Goal: Task Accomplishment & Management: Use online tool/utility

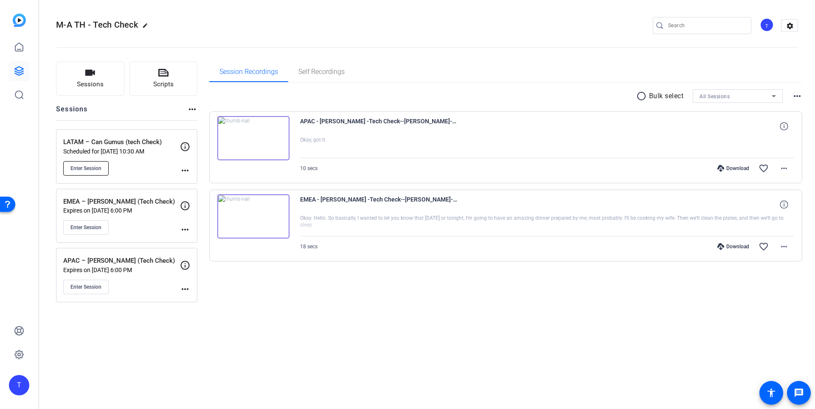
click at [85, 166] on span "Enter Session" at bounding box center [85, 168] width 31 height 7
click at [783, 168] on mat-icon "more_horiz" at bounding box center [784, 168] width 10 height 10
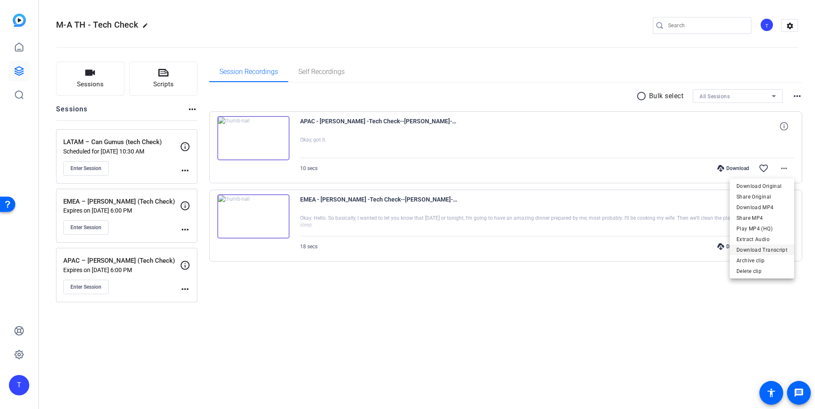
click at [766, 251] on span "Download Transcript" at bounding box center [762, 250] width 51 height 10
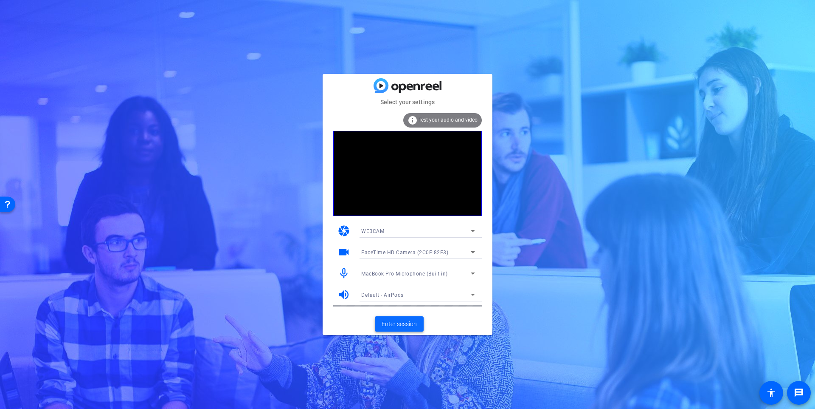
click at [402, 323] on span "Enter session" at bounding box center [399, 323] width 35 height 9
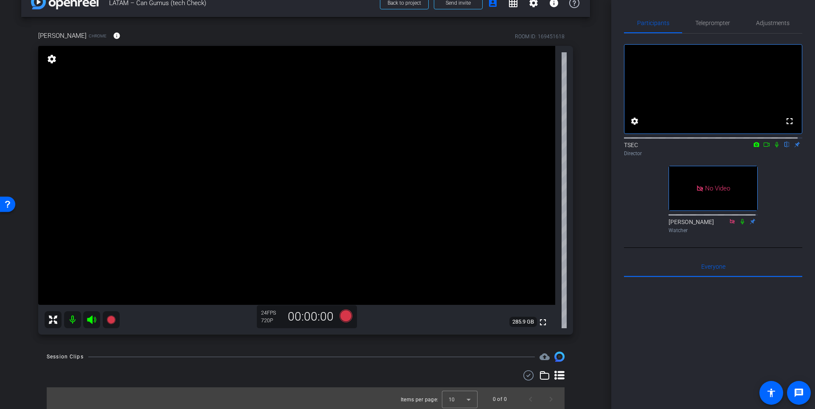
scroll to position [22, 0]
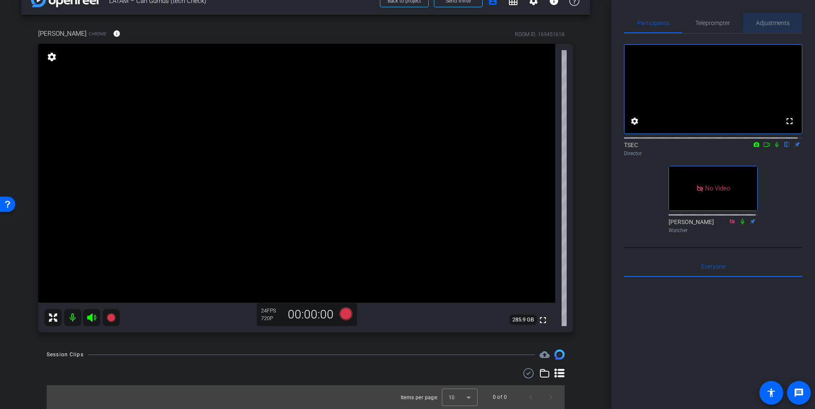
click at [769, 25] on span "Adjustments" at bounding box center [773, 23] width 34 height 6
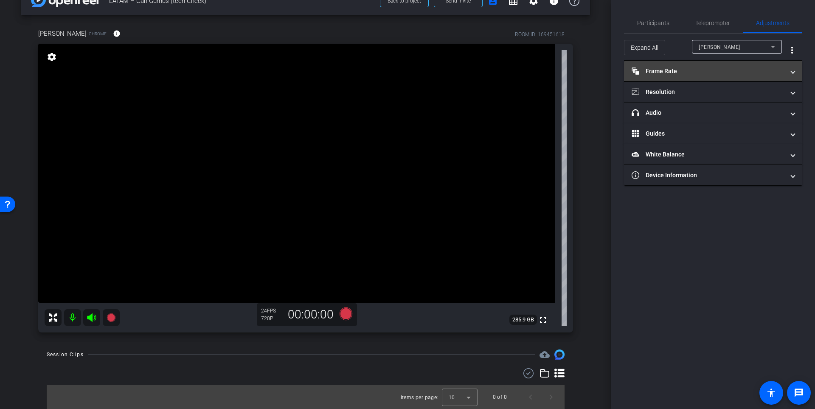
click at [691, 73] on mat-panel-title "Frame Rate Frame Rate" at bounding box center [708, 71] width 153 height 9
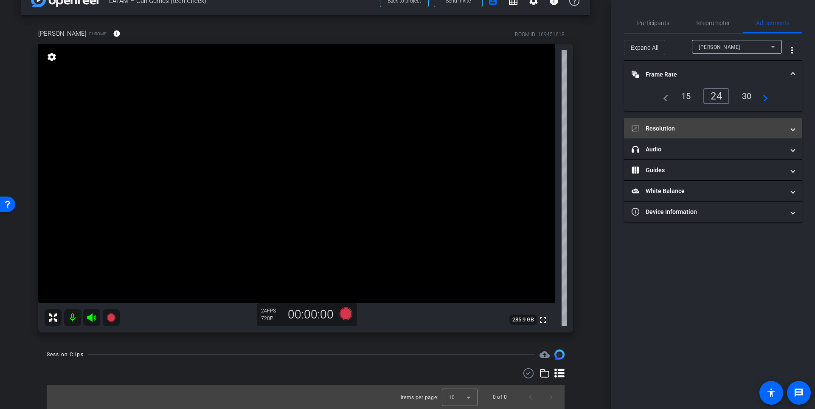
click at [729, 124] on mat-panel-title "Resolution" at bounding box center [708, 128] width 153 height 9
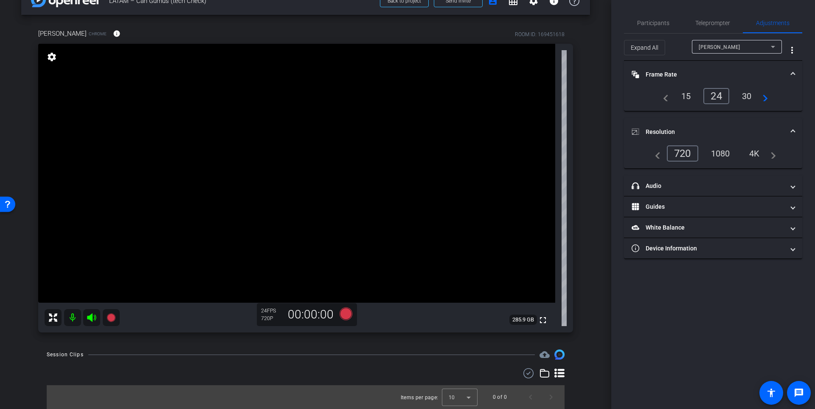
click at [716, 155] on div "1080" at bounding box center [721, 153] width 32 height 14
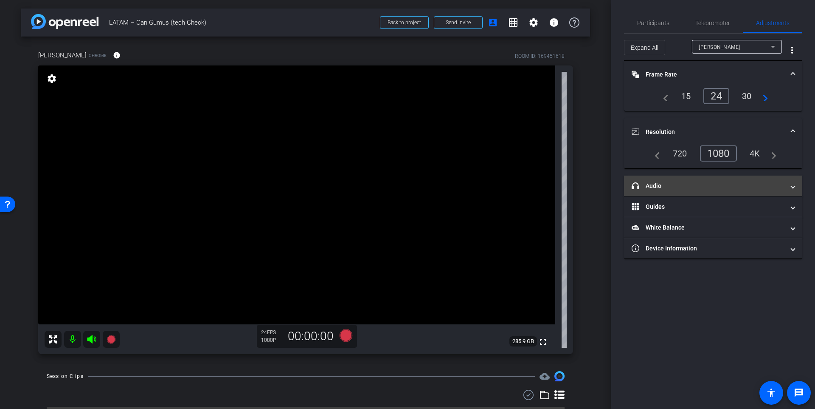
click at [710, 180] on mat-expansion-panel-header "headphone icon Audio" at bounding box center [713, 185] width 178 height 20
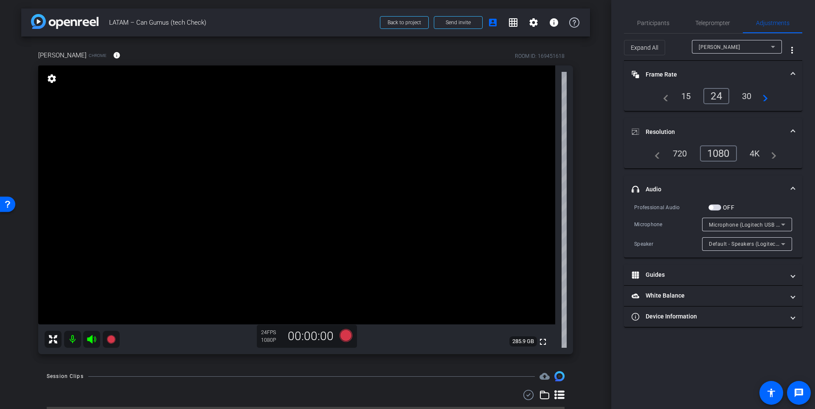
click at [756, 223] on span "Microphone (Logitech USB Headset) (046d:0a8f)" at bounding box center [769, 224] width 121 height 7
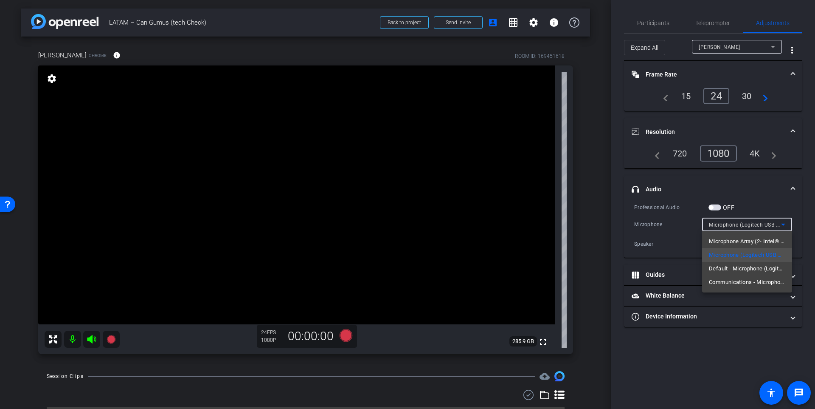
click at [744, 330] on div at bounding box center [407, 204] width 815 height 409
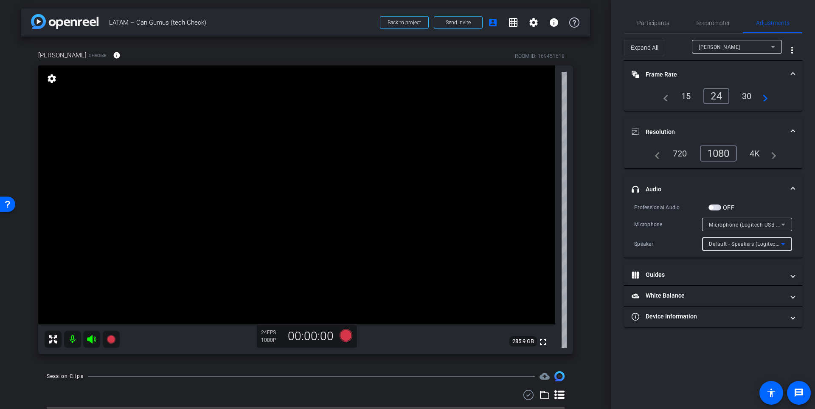
click at [745, 244] on span "Default - Speakers (Logitech USB Headset) (046d:0a8f)" at bounding box center [777, 243] width 136 height 7
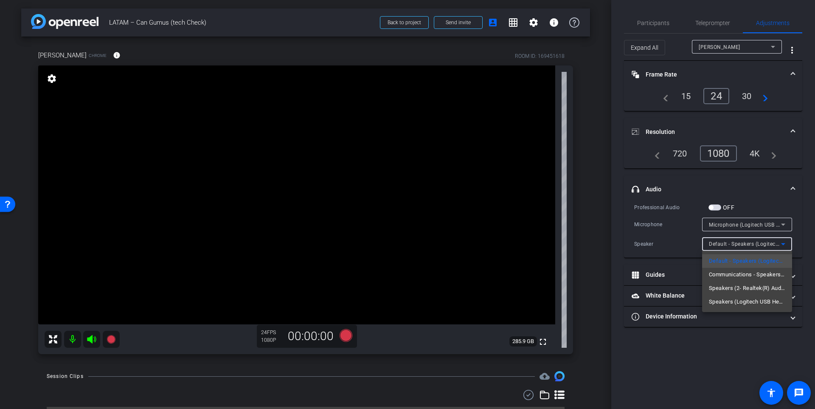
click at [725, 334] on div at bounding box center [407, 204] width 815 height 409
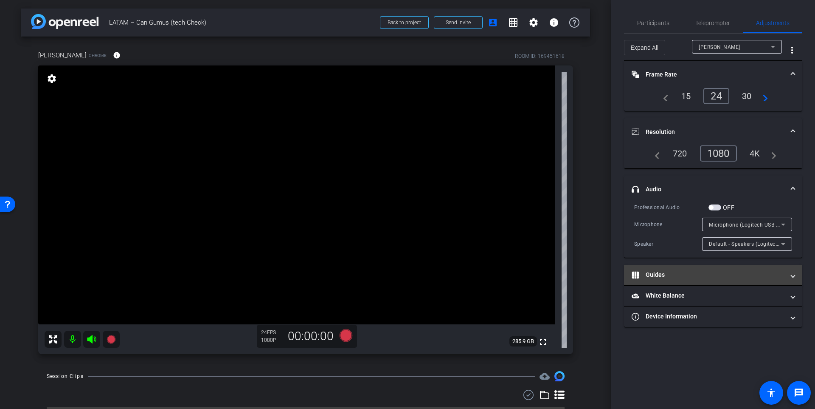
click at [709, 278] on mat-panel-title "Guides" at bounding box center [708, 274] width 153 height 9
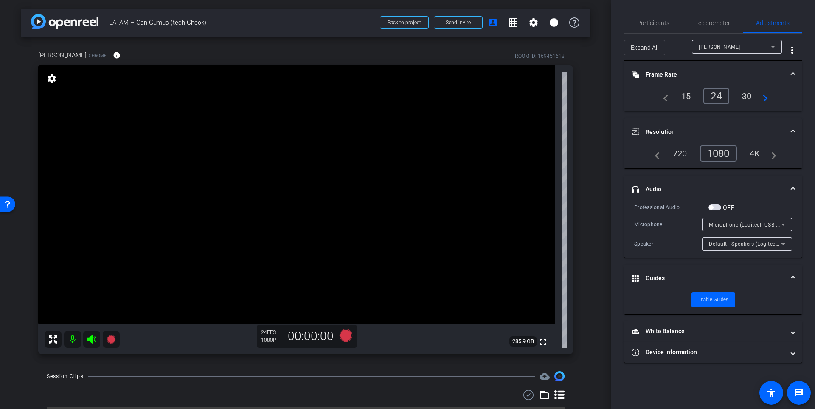
click at [712, 268] on mat-expansion-panel-header "Guides" at bounding box center [713, 278] width 178 height 27
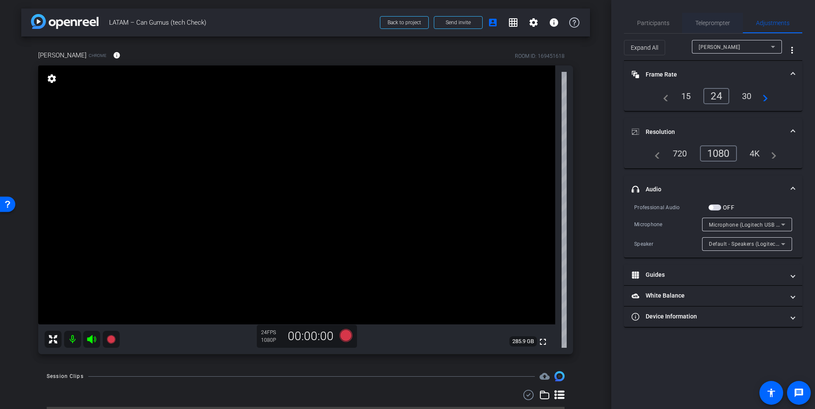
click at [714, 25] on span "Teleprompter" at bounding box center [713, 23] width 35 height 6
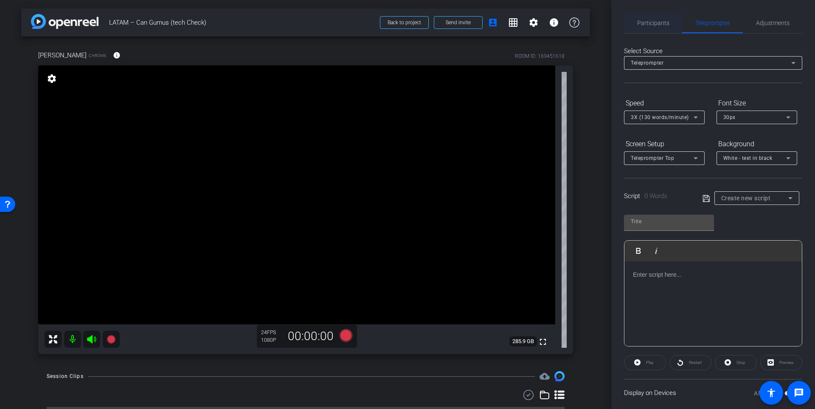
click at [639, 21] on span "Participants" at bounding box center [653, 23] width 32 height 6
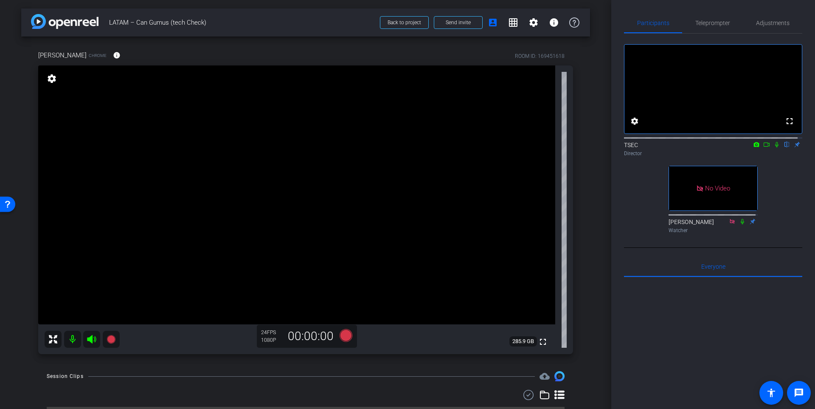
click at [764, 147] on icon at bounding box center [767, 144] width 7 height 6
click at [786, 147] on icon at bounding box center [787, 145] width 3 height 6
click at [784, 147] on icon at bounding box center [787, 144] width 7 height 6
click at [774, 147] on icon at bounding box center [777, 144] width 7 height 6
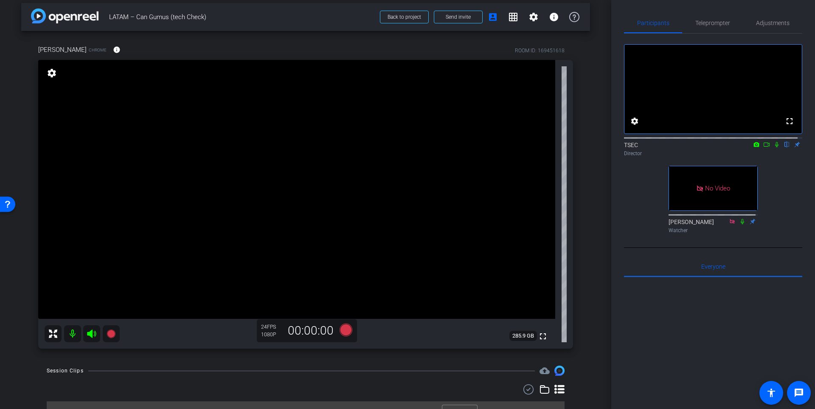
scroll to position [22, 0]
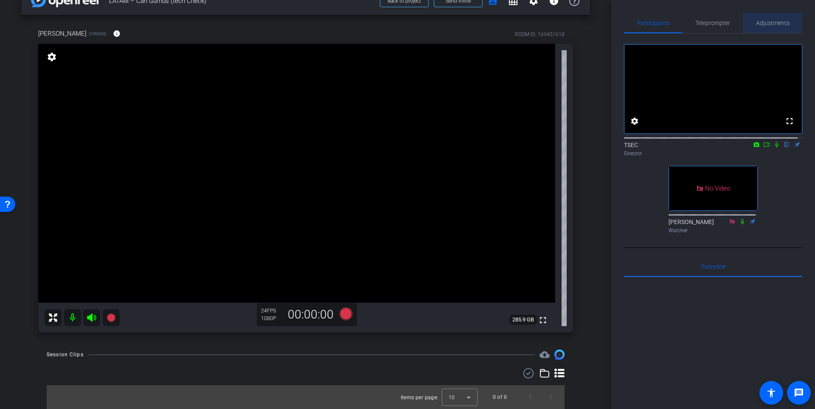
click at [759, 20] on span "Adjustments" at bounding box center [773, 23] width 34 height 6
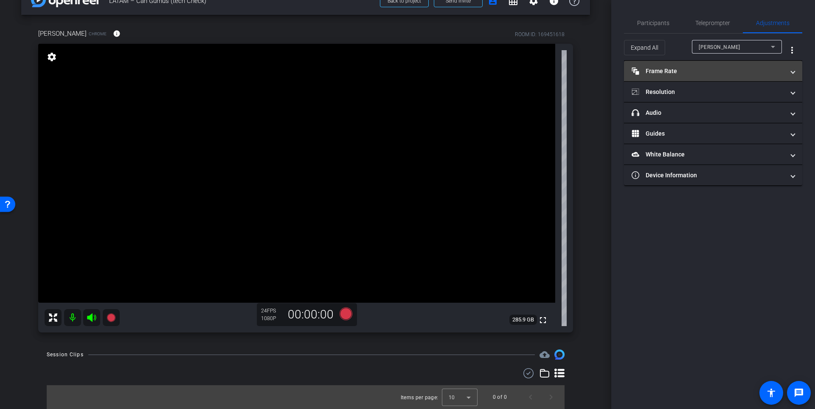
click at [730, 71] on mat-panel-title "Frame Rate Frame Rate" at bounding box center [708, 71] width 153 height 9
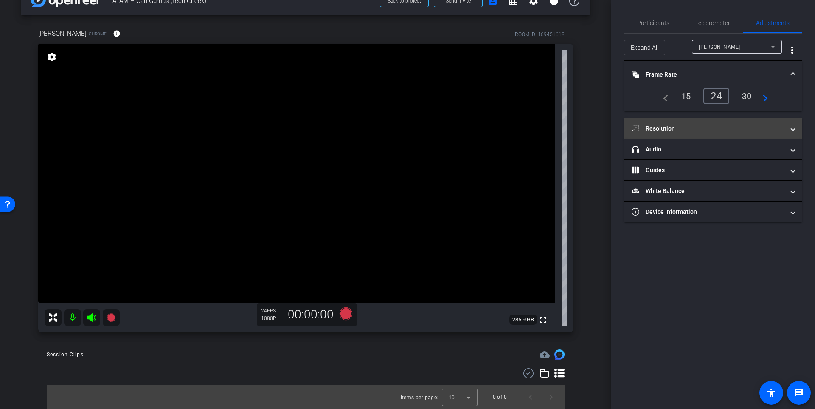
click at [727, 126] on mat-panel-title "Resolution" at bounding box center [708, 128] width 153 height 9
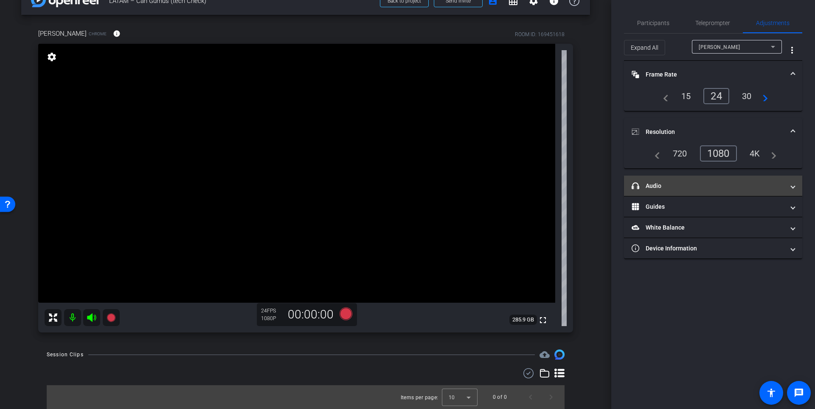
click at [700, 190] on mat-expansion-panel-header "headphone icon Audio" at bounding box center [713, 185] width 178 height 20
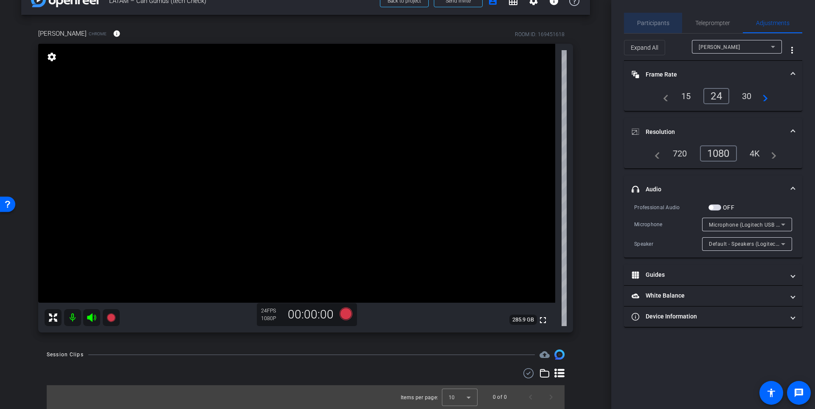
click at [653, 22] on span "Participants" at bounding box center [653, 23] width 32 height 6
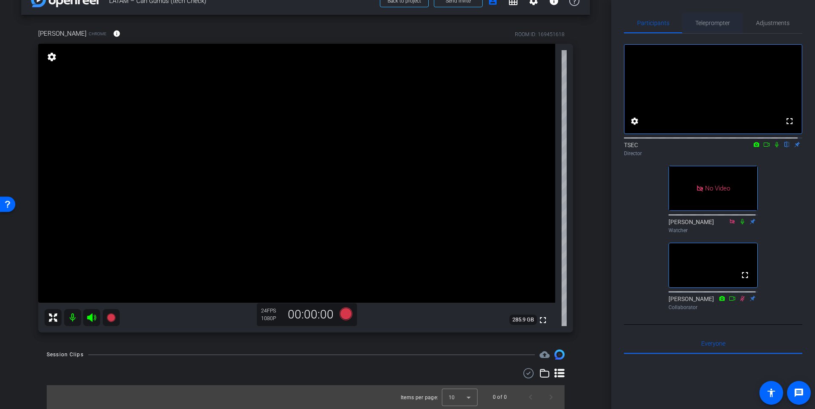
click at [716, 22] on span "Teleprompter" at bounding box center [713, 23] width 35 height 6
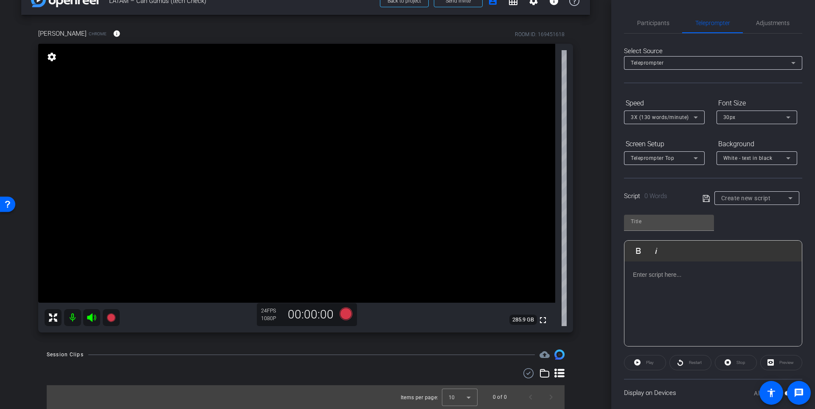
click at [671, 284] on div at bounding box center [714, 303] width 178 height 85
click at [702, 290] on div "37.7 Pounds" at bounding box center [714, 303] width 178 height 85
drag, startPoint x: 675, startPoint y: 290, endPoint x: 627, endPoint y: 279, distance: 49.1
click at [625, 278] on div "37.7 Pounds" at bounding box center [714, 303] width 178 height 85
click at [661, 14] on span "Participants" at bounding box center [653, 23] width 32 height 20
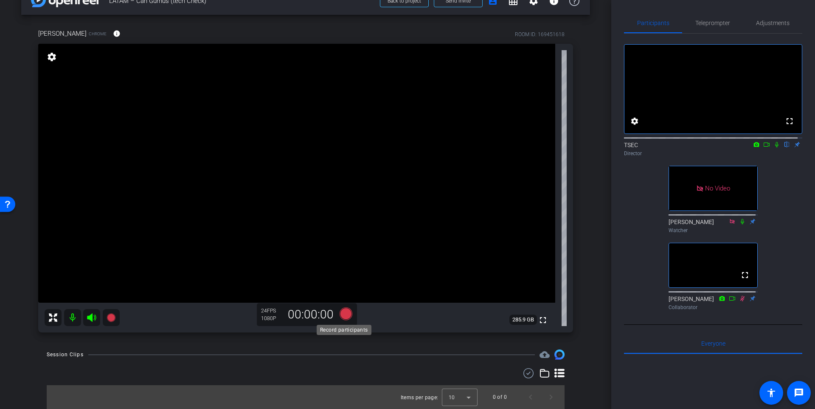
click at [349, 312] on icon at bounding box center [346, 313] width 20 height 15
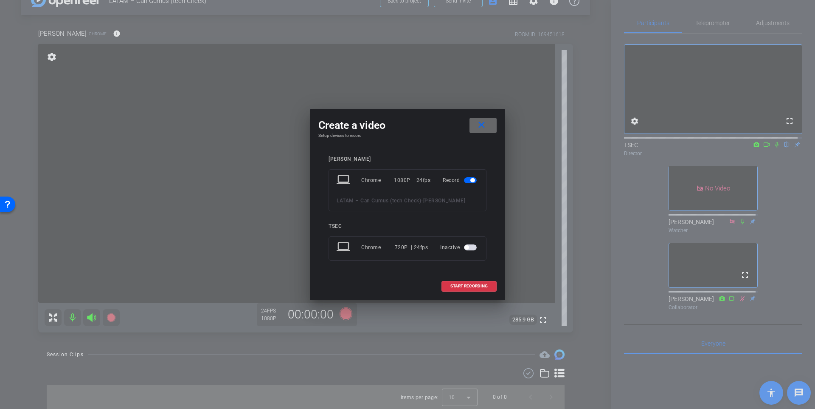
click at [482, 126] on mat-icon "close" at bounding box center [481, 125] width 11 height 11
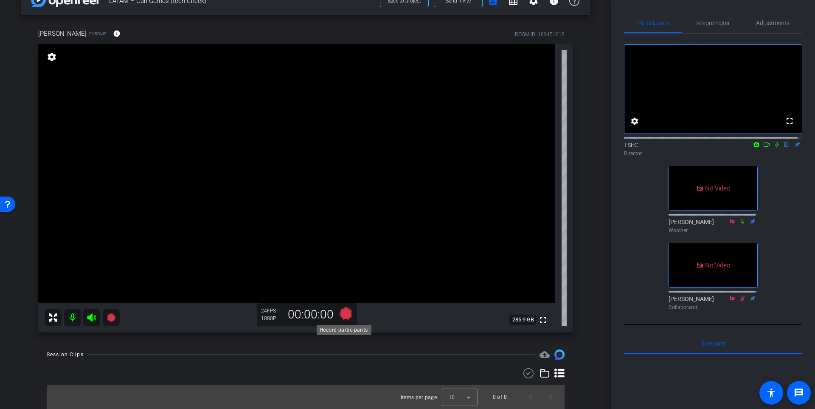
click at [344, 314] on icon at bounding box center [346, 313] width 13 height 13
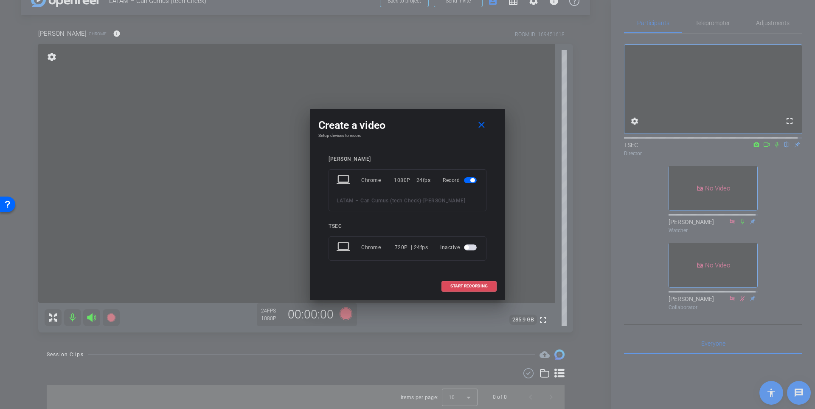
drag, startPoint x: 468, startPoint y: 285, endPoint x: 482, endPoint y: 272, distance: 18.7
click at [468, 284] on span "START RECORDING" at bounding box center [469, 286] width 37 height 4
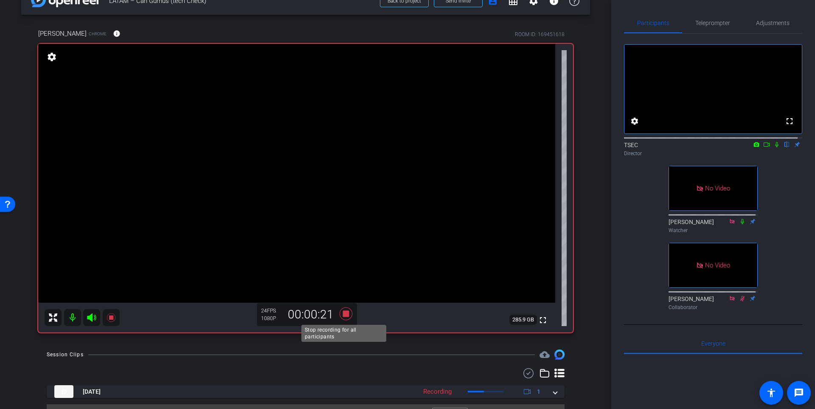
click at [343, 316] on icon at bounding box center [346, 313] width 13 height 13
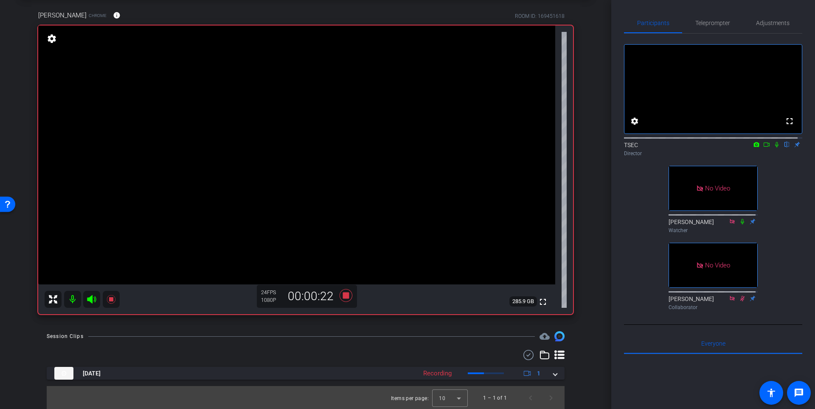
scroll to position [41, 0]
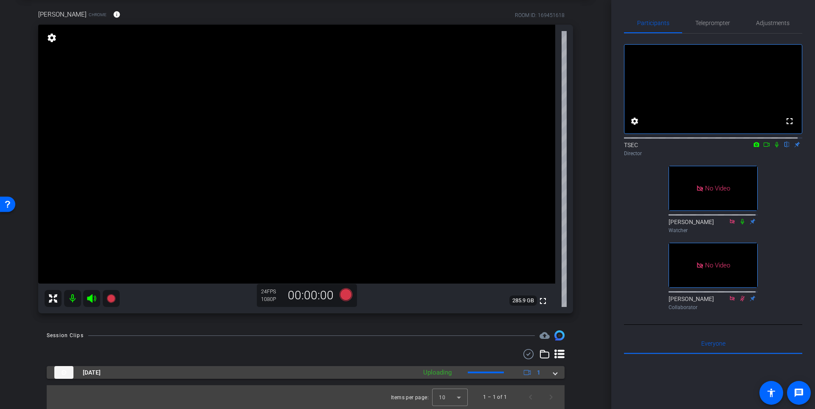
click at [554, 374] on span at bounding box center [555, 372] width 3 height 9
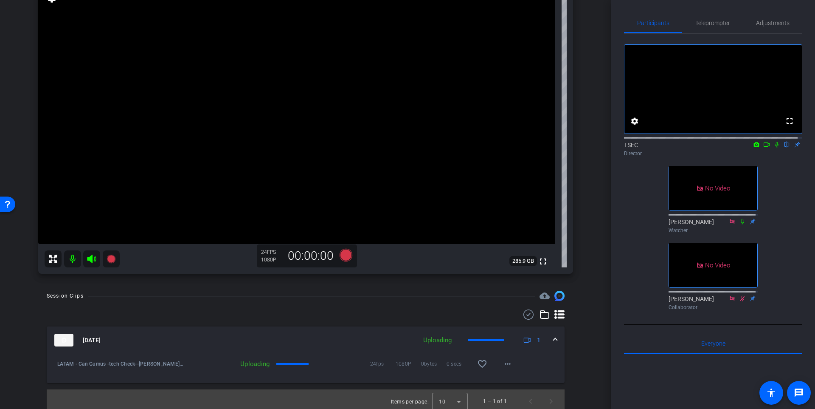
scroll to position [85, 0]
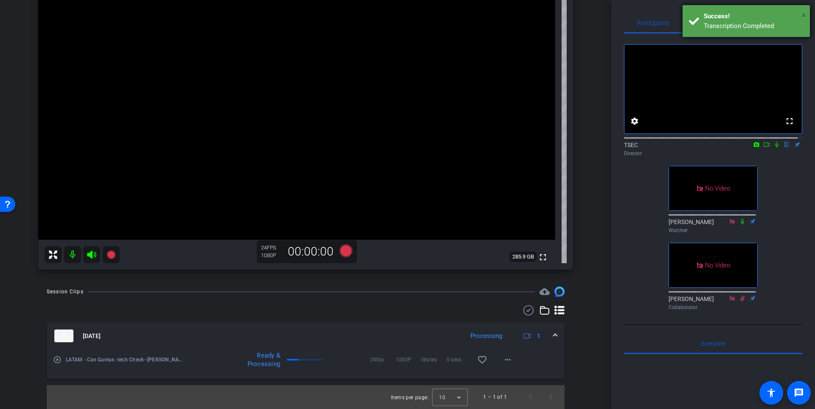
drag, startPoint x: 804, startPoint y: 16, endPoint x: 782, endPoint y: 26, distance: 24.7
click at [804, 16] on span "×" at bounding box center [804, 15] width 5 height 10
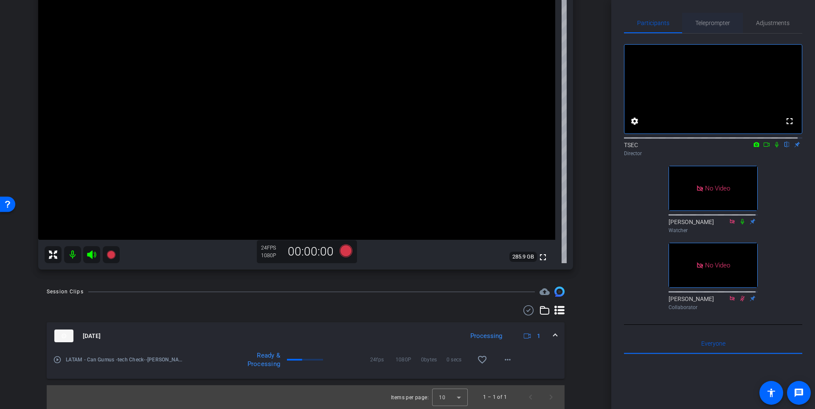
click at [712, 27] on span "Teleprompter" at bounding box center [713, 23] width 35 height 20
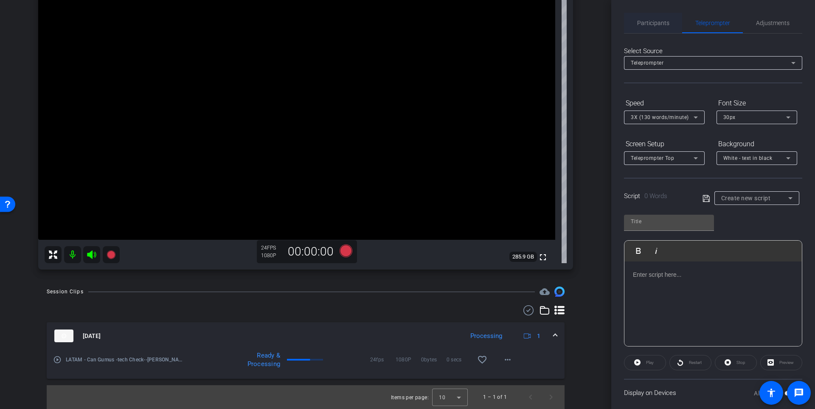
click at [662, 23] on span "Participants" at bounding box center [653, 23] width 32 height 6
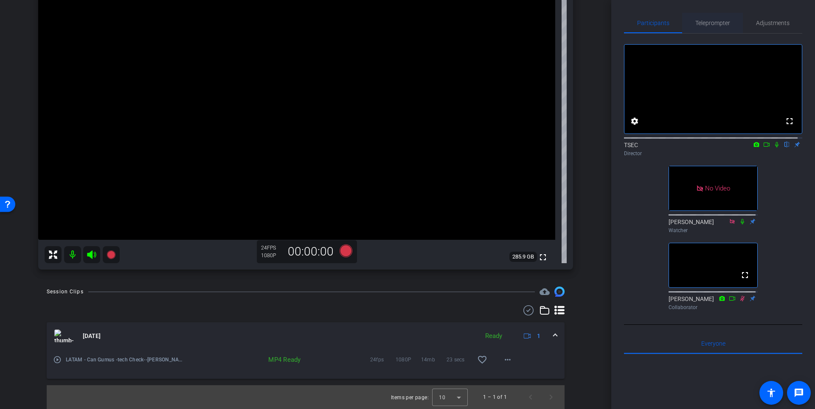
click at [716, 24] on span "Teleprompter" at bounding box center [713, 23] width 35 height 6
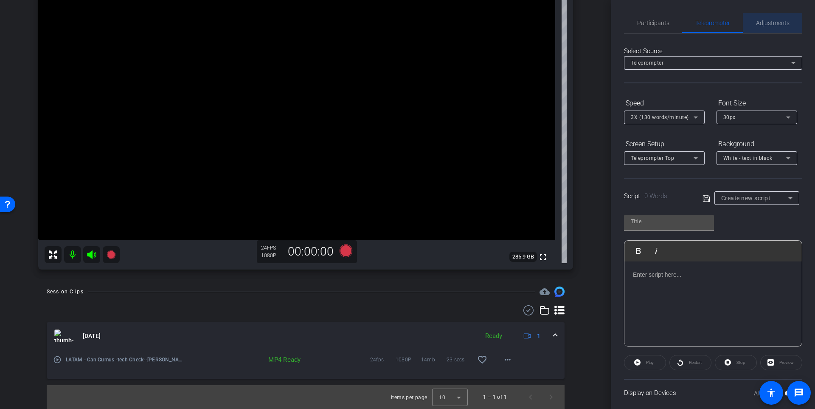
click at [778, 23] on span "Adjustments" at bounding box center [773, 23] width 34 height 6
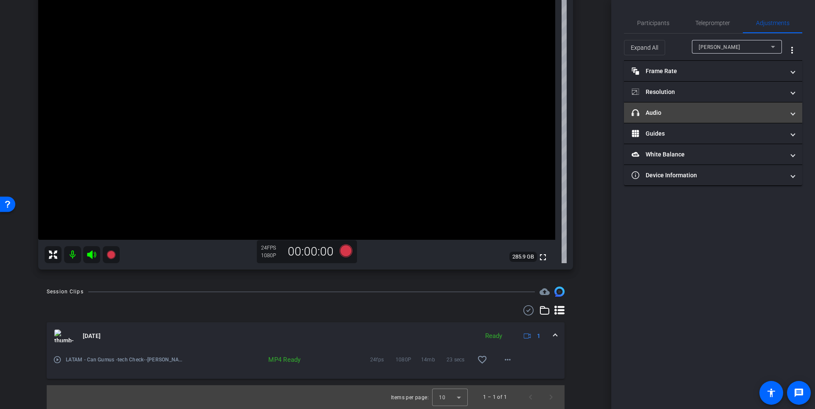
drag, startPoint x: 754, startPoint y: 107, endPoint x: 786, endPoint y: 109, distance: 32.3
click at [754, 106] on mat-expansion-panel-header "headphone icon Audio" at bounding box center [713, 112] width 178 height 20
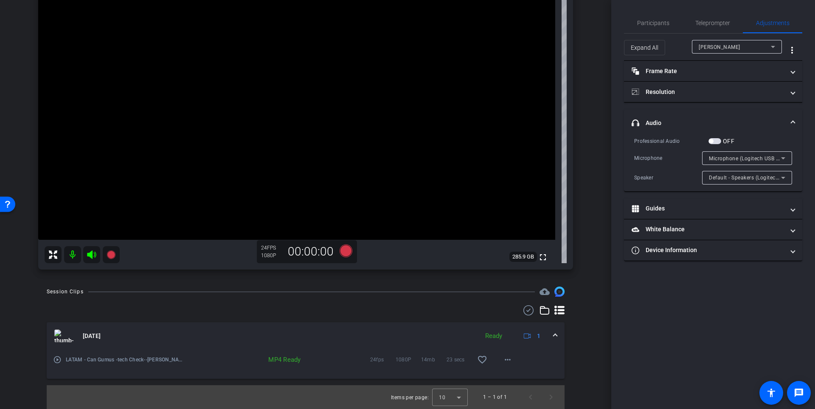
click at [757, 158] on span "Microphone (Logitech USB Headset) (046d:0a8f)" at bounding box center [769, 158] width 121 height 7
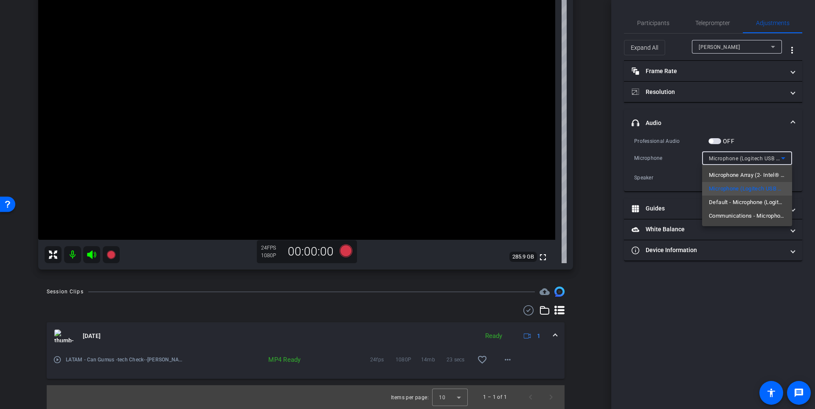
click at [748, 273] on div at bounding box center [407, 204] width 815 height 409
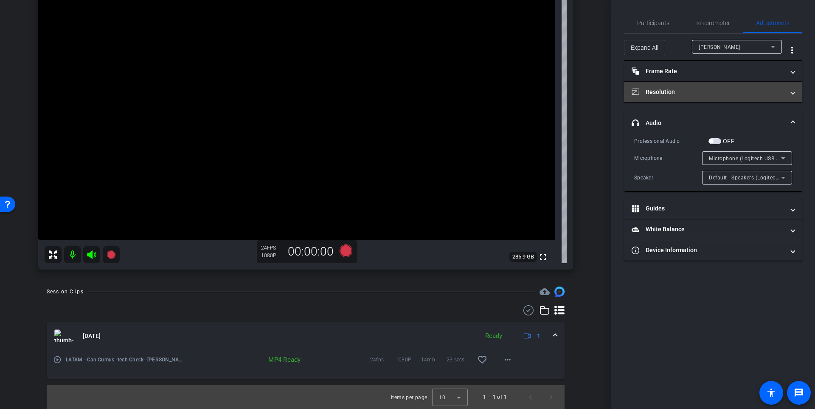
drag, startPoint x: 735, startPoint y: 93, endPoint x: 733, endPoint y: 78, distance: 15.0
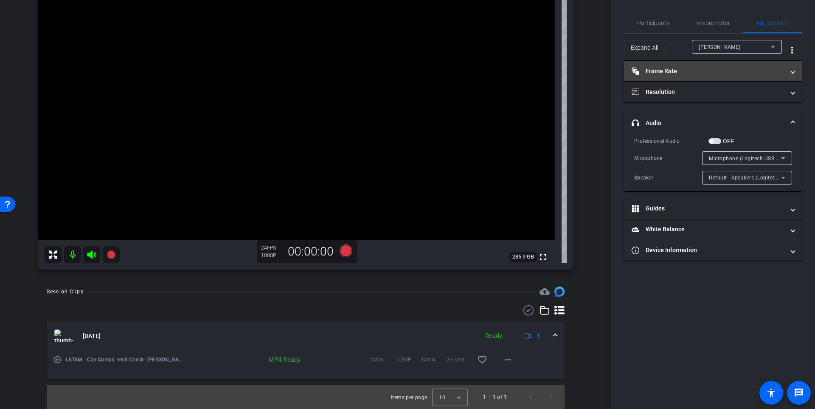
click at [735, 92] on mat-panel-title "Resolution" at bounding box center [708, 91] width 153 height 9
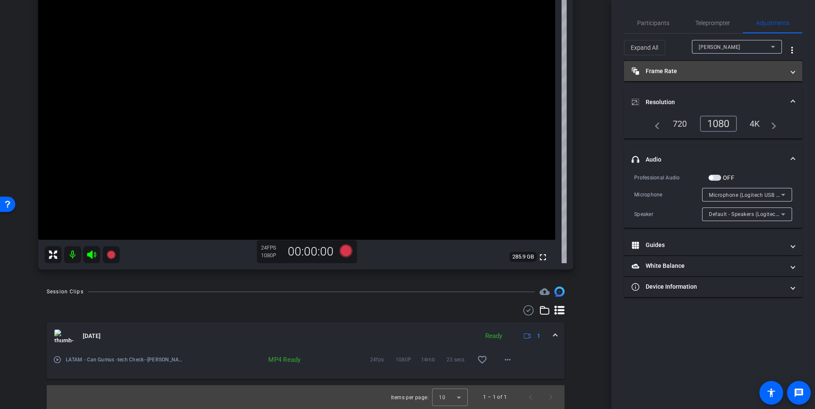
click at [732, 68] on mat-panel-title "Frame Rate Frame Rate" at bounding box center [708, 71] width 153 height 9
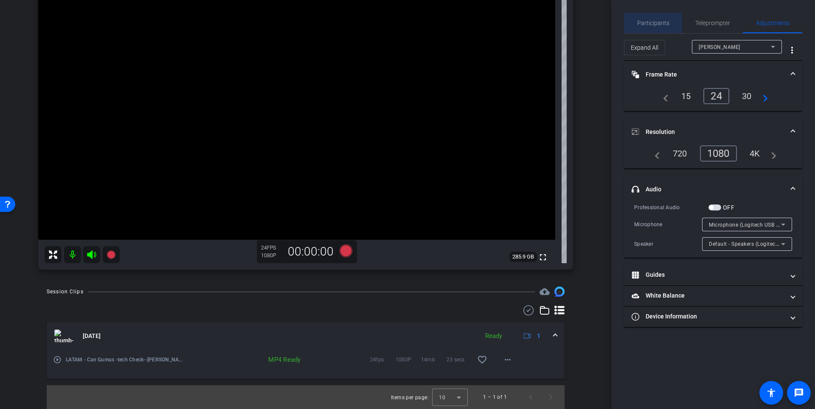
click at [661, 21] on span "Participants" at bounding box center [653, 23] width 32 height 6
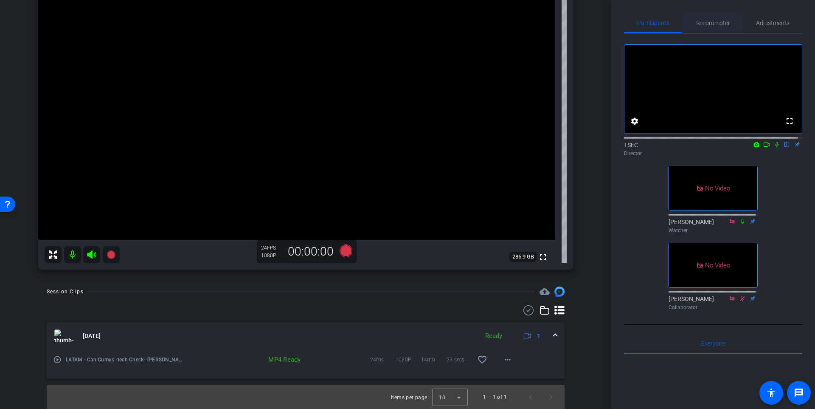
click at [697, 26] on span "Teleprompter" at bounding box center [713, 23] width 35 height 20
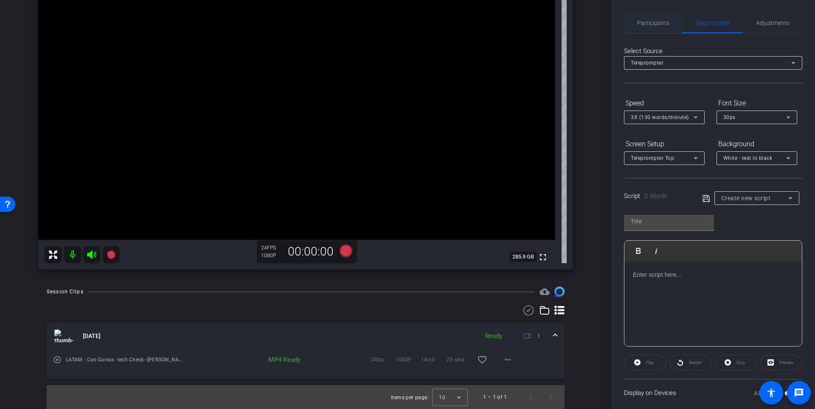
click at [659, 29] on span "Participants" at bounding box center [653, 23] width 32 height 20
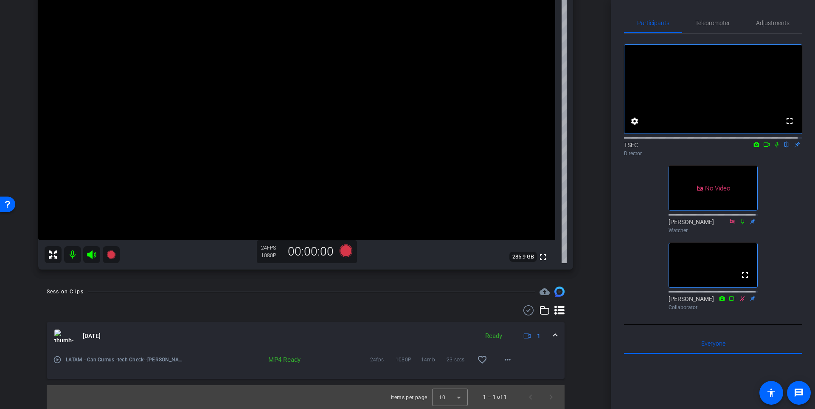
click at [554, 335] on span at bounding box center [555, 335] width 3 height 9
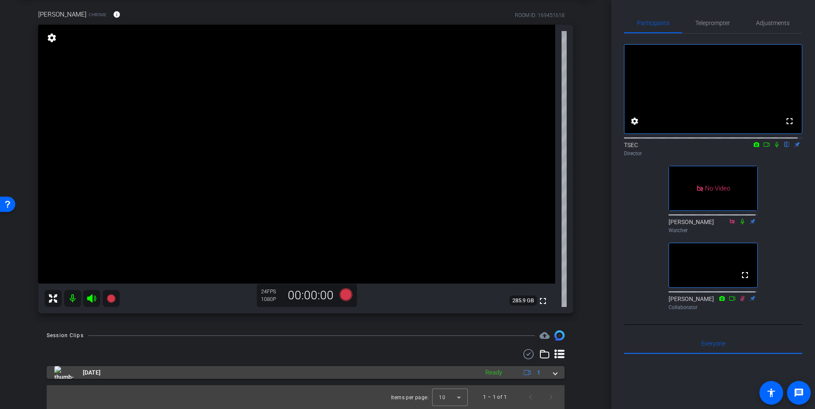
click at [554, 369] on span at bounding box center [555, 372] width 3 height 9
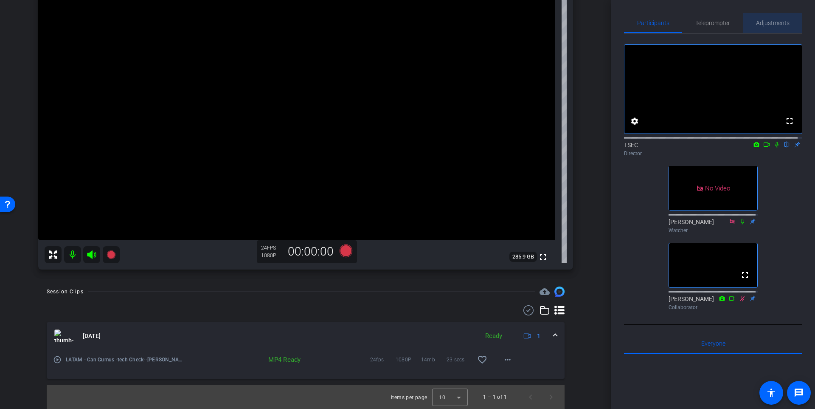
click at [771, 27] on span "Adjustments" at bounding box center [773, 23] width 34 height 20
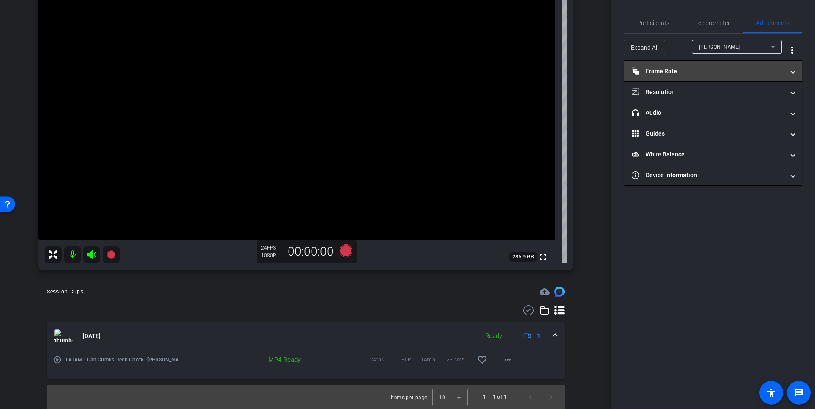
click at [702, 68] on mat-panel-title "Frame Rate Frame Rate" at bounding box center [708, 71] width 153 height 9
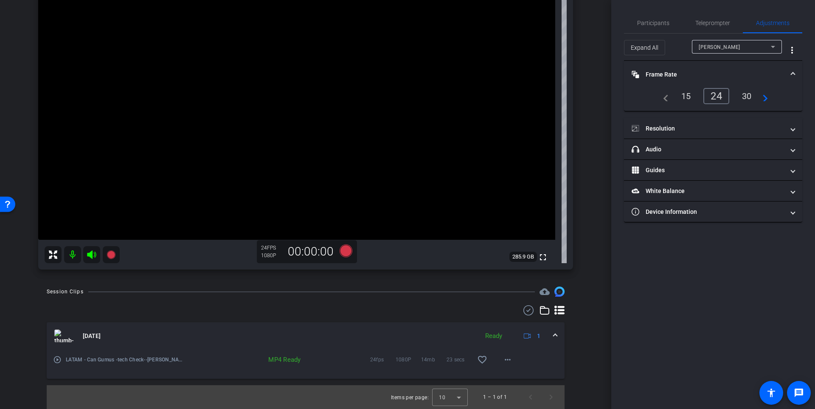
click at [745, 93] on div "30" at bounding box center [747, 96] width 23 height 14
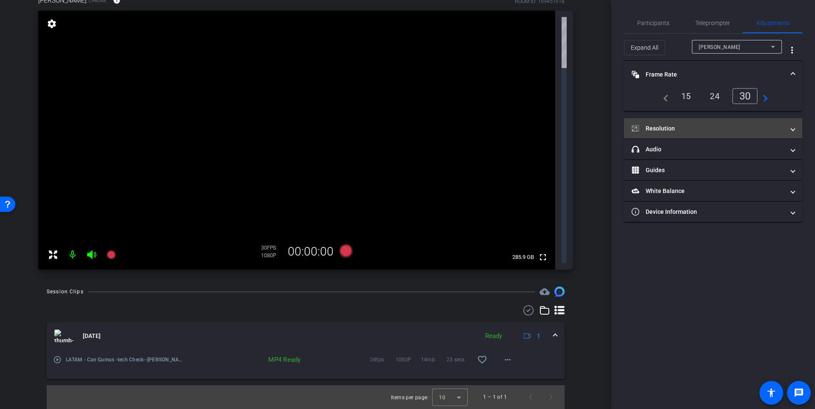
scroll to position [0, 0]
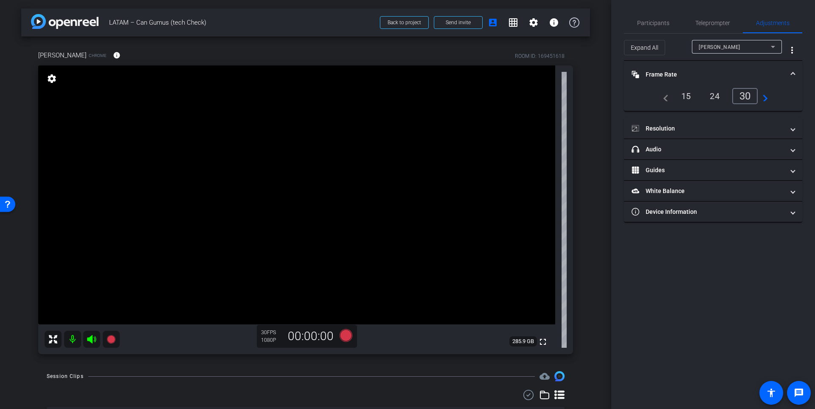
click at [765, 97] on mat-icon "navigate_next" at bounding box center [763, 96] width 10 height 10
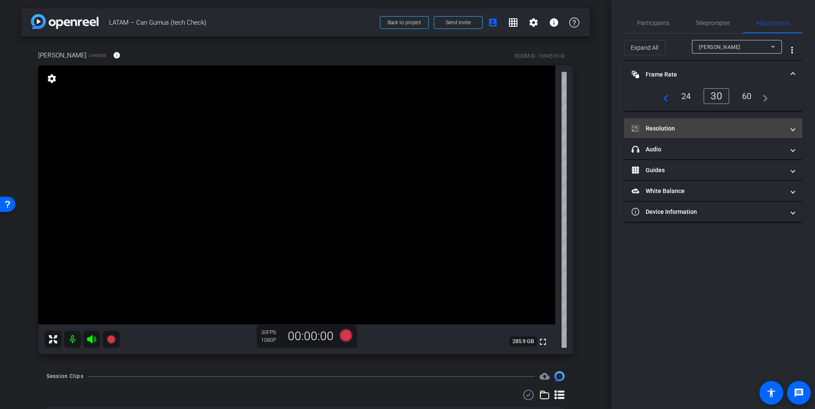
drag, startPoint x: 744, startPoint y: 97, endPoint x: 746, endPoint y: 120, distance: 23.5
click at [744, 96] on div "60" at bounding box center [747, 96] width 23 height 14
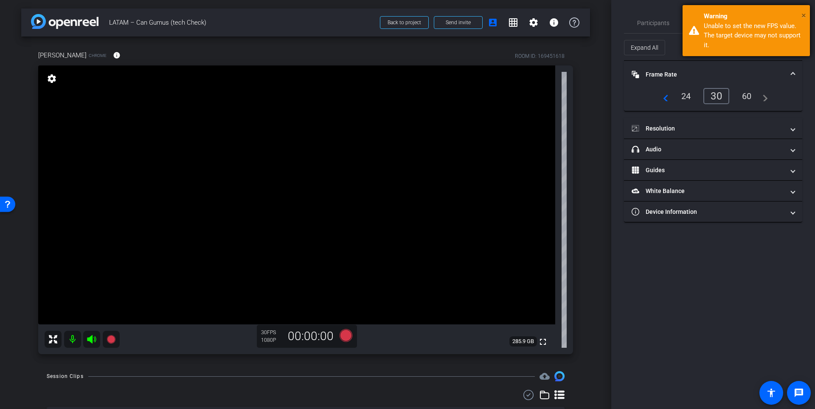
drag, startPoint x: 805, startPoint y: 12, endPoint x: 803, endPoint y: 22, distance: 9.9
click at [805, 12] on span "×" at bounding box center [804, 15] width 5 height 10
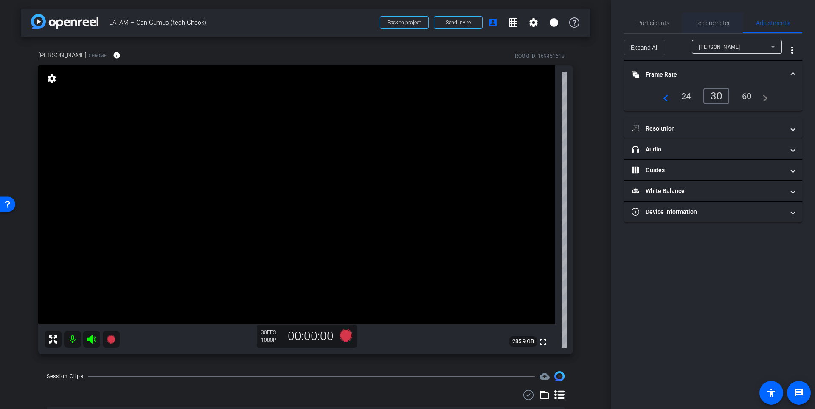
click at [719, 24] on span "Teleprompter" at bounding box center [713, 23] width 35 height 6
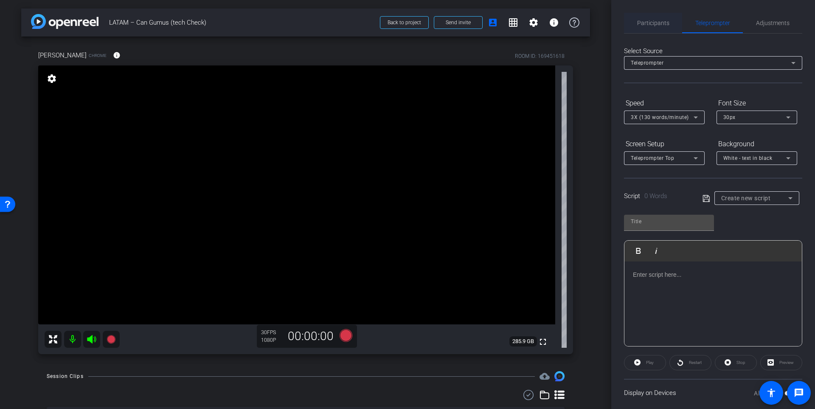
click at [656, 26] on span "Participants" at bounding box center [653, 23] width 32 height 20
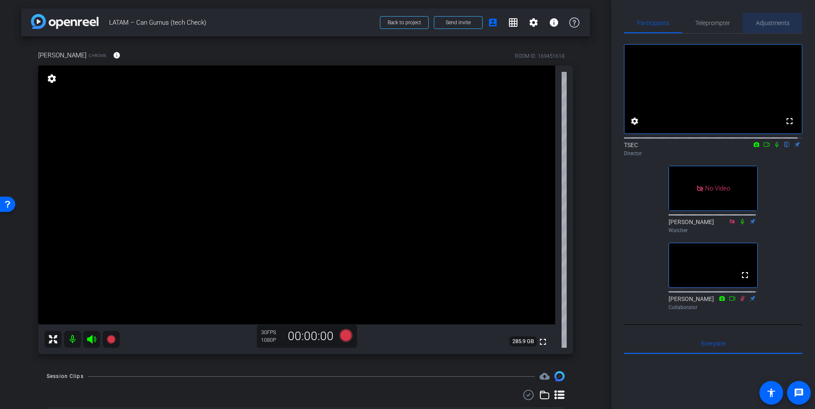
drag, startPoint x: 761, startPoint y: 23, endPoint x: 761, endPoint y: 33, distance: 10.2
click at [762, 23] on span "Adjustments" at bounding box center [773, 23] width 34 height 6
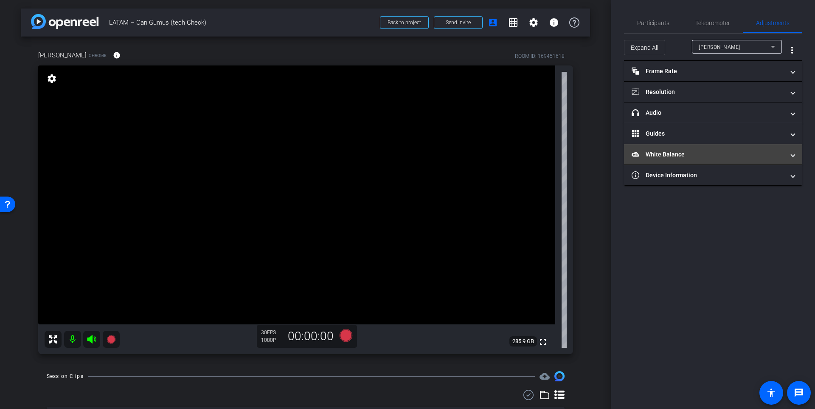
click at [742, 157] on mat-panel-title "White Balance White Balance" at bounding box center [708, 154] width 153 height 9
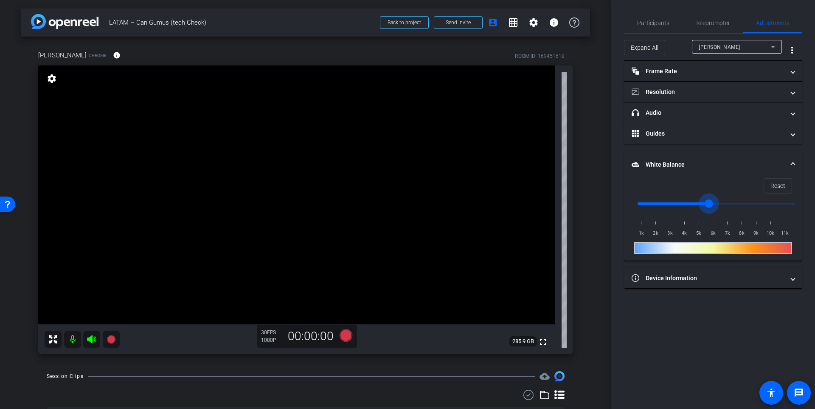
drag, startPoint x: 643, startPoint y: 203, endPoint x: 712, endPoint y: 203, distance: 68.8
click at [712, 203] on input "range" at bounding box center [717, 203] width 176 height 19
drag, startPoint x: 651, startPoint y: 203, endPoint x: 669, endPoint y: 203, distance: 17.8
click at [667, 203] on input "range" at bounding box center [717, 203] width 176 height 19
drag, startPoint x: 670, startPoint y: 201, endPoint x: 686, endPoint y: 201, distance: 16.1
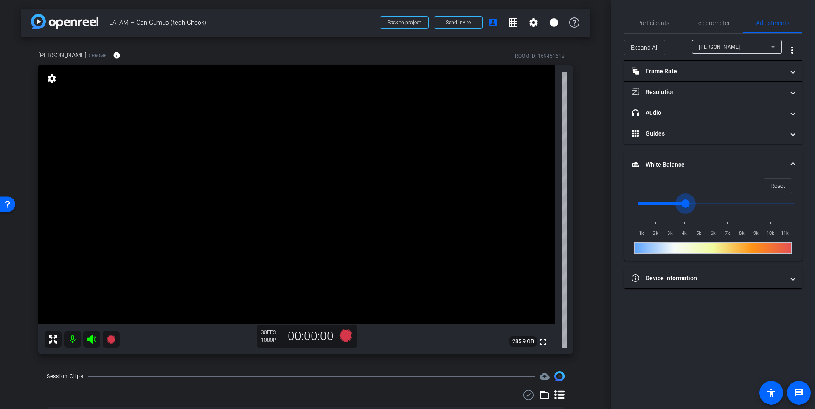
click at [686, 201] on input "range" at bounding box center [717, 203] width 176 height 19
drag, startPoint x: 692, startPoint y: 201, endPoint x: 711, endPoint y: 201, distance: 19.5
type input "5500"
click at [711, 201] on input "range" at bounding box center [717, 203] width 176 height 19
click at [660, 25] on span "Participants" at bounding box center [653, 23] width 32 height 6
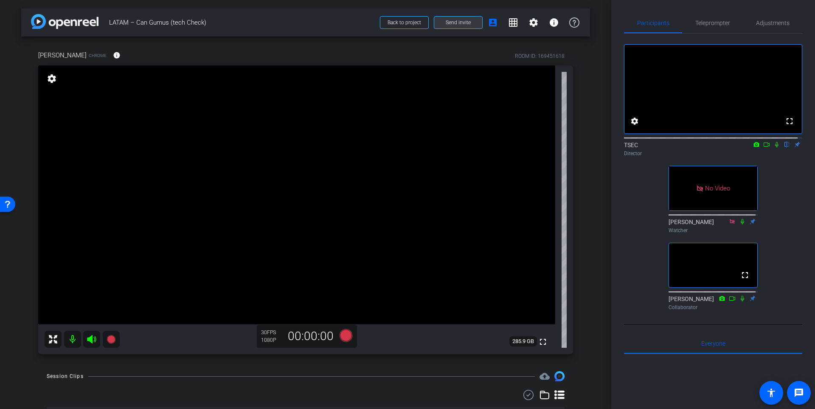
click at [452, 21] on span "Send invite" at bounding box center [458, 22] width 25 height 7
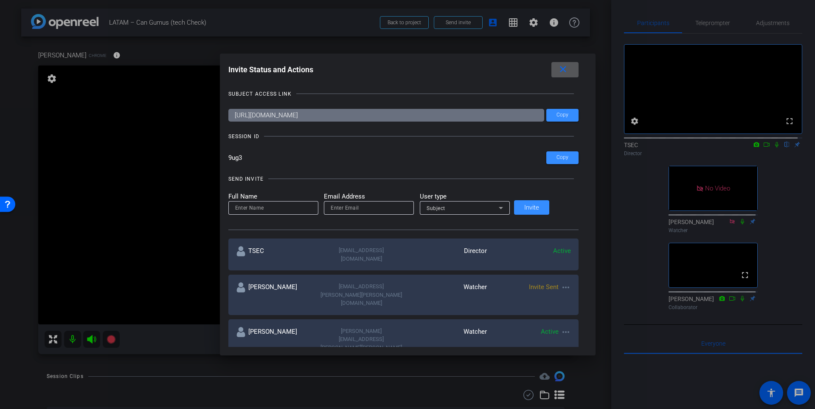
click at [449, 116] on input "[URL][DOMAIN_NAME]" at bounding box center [386, 115] width 316 height 13
click at [554, 113] on span at bounding box center [563, 115] width 32 height 20
click at [558, 70] on mat-icon "close" at bounding box center [563, 69] width 11 height 11
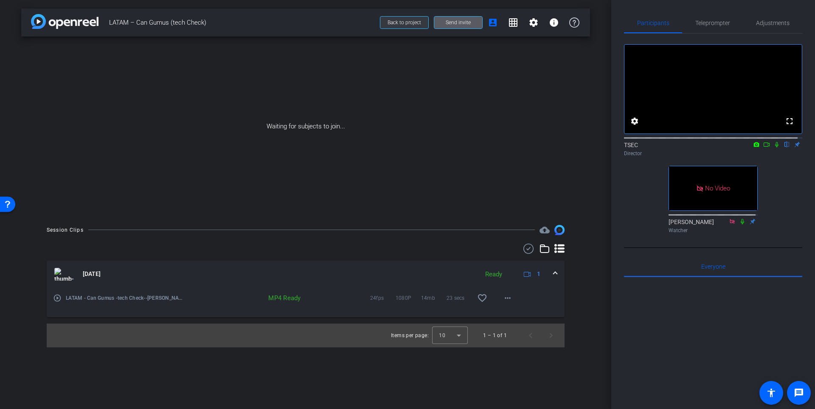
click at [405, 24] on span "Back to project" at bounding box center [405, 23] width 34 height 6
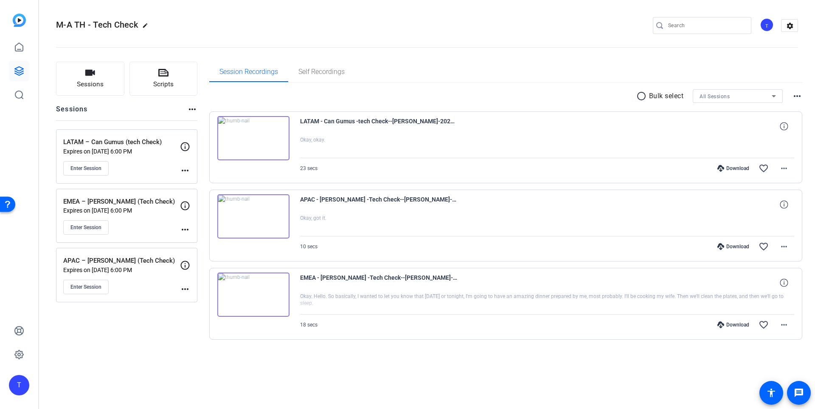
click at [254, 143] on img at bounding box center [253, 138] width 72 height 44
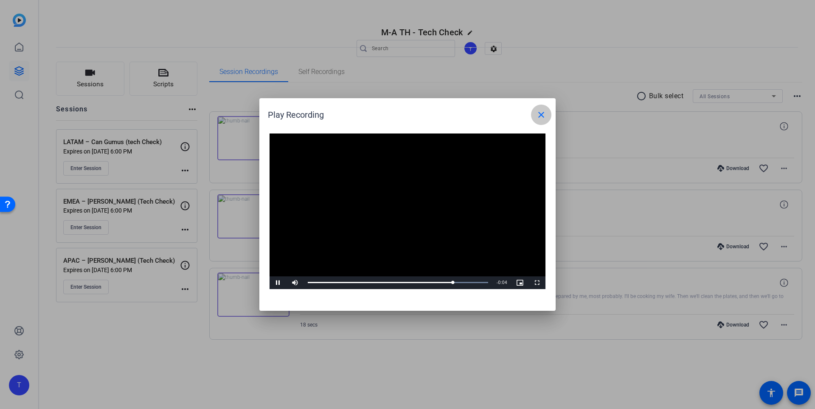
click at [540, 115] on mat-icon "close" at bounding box center [541, 115] width 10 height 10
